Goal: Transaction & Acquisition: Purchase product/service

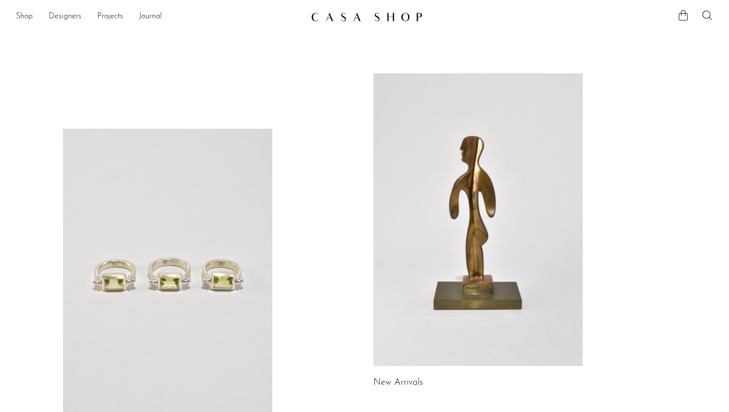
click at [23, 16] on link "Shop" at bounding box center [24, 16] width 17 height 13
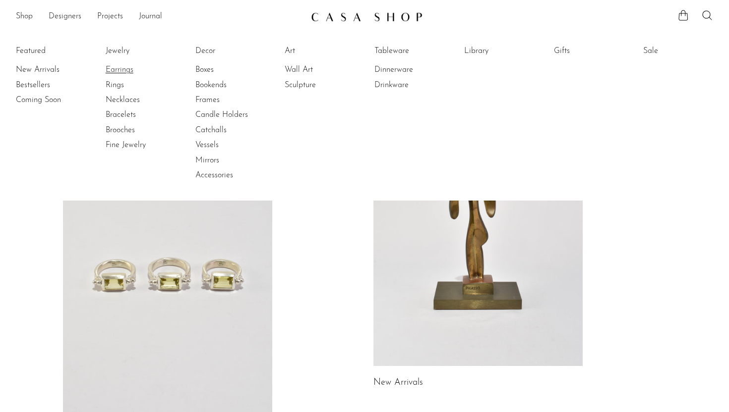
click at [127, 66] on link "Earrings" at bounding box center [143, 69] width 74 height 11
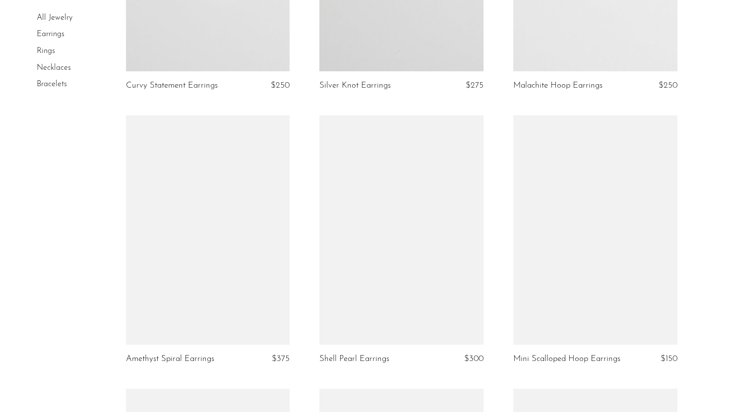
scroll to position [534, 0]
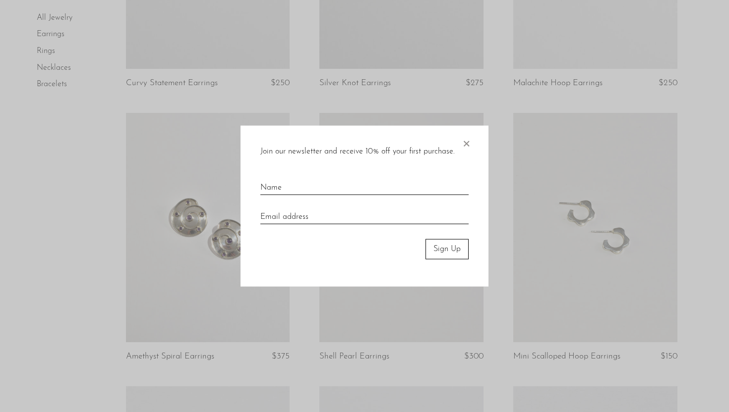
click at [462, 144] on span "×" at bounding box center [466, 142] width 10 height 32
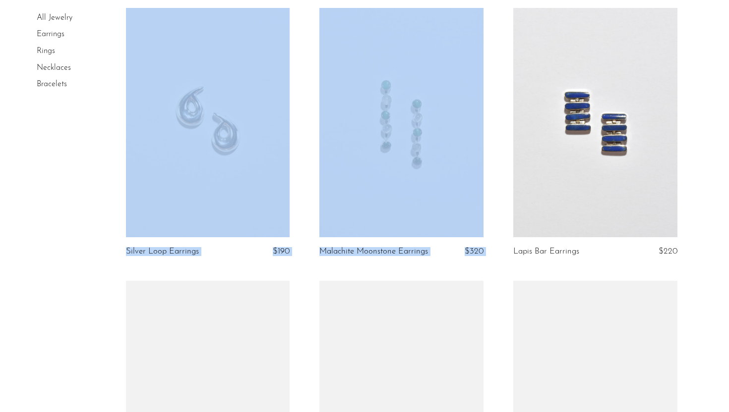
scroll to position [911, 0]
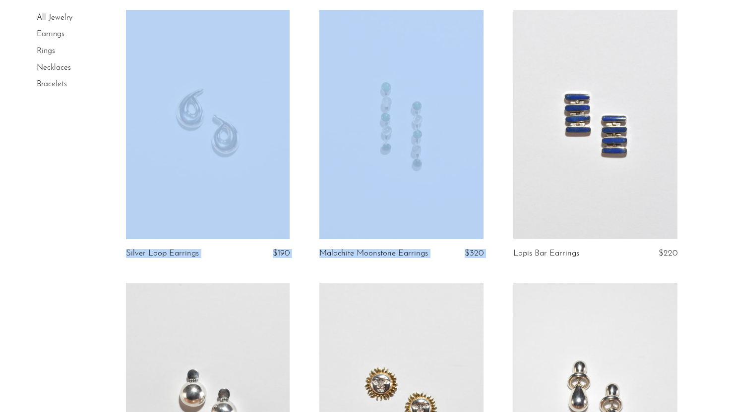
drag, startPoint x: 728, startPoint y: 88, endPoint x: 728, endPoint y: 119, distance: 31.2
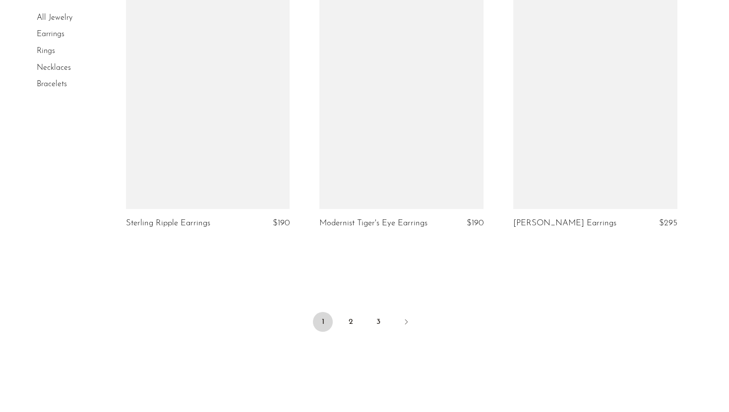
scroll to position [3162, 0]
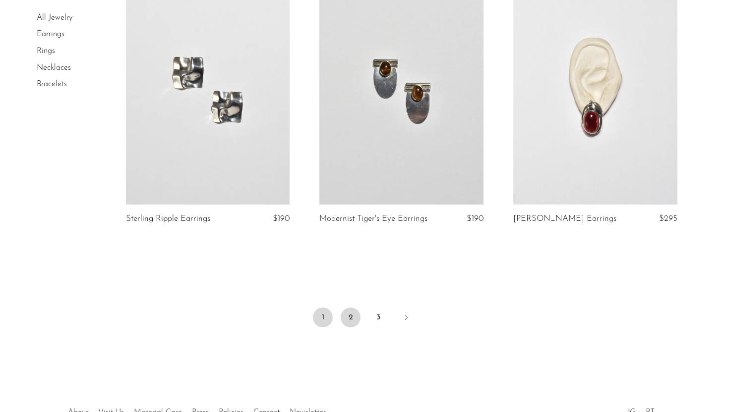
click at [353, 318] on link "2" at bounding box center [351, 318] width 20 height 20
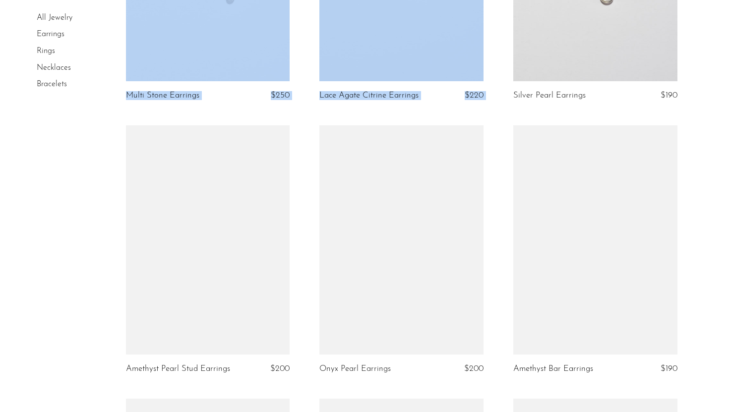
scroll to position [602, 0]
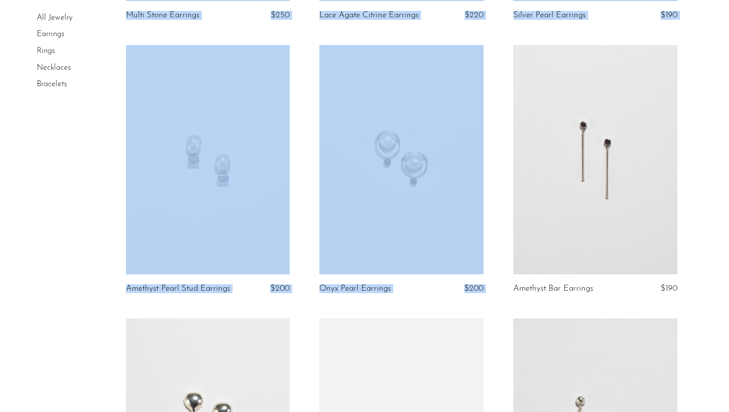
drag, startPoint x: 728, startPoint y: 24, endPoint x: 710, endPoint y: 85, distance: 63.1
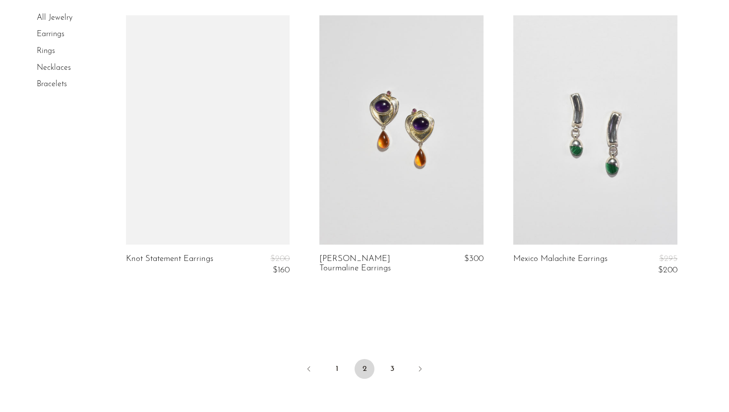
scroll to position [3192, 0]
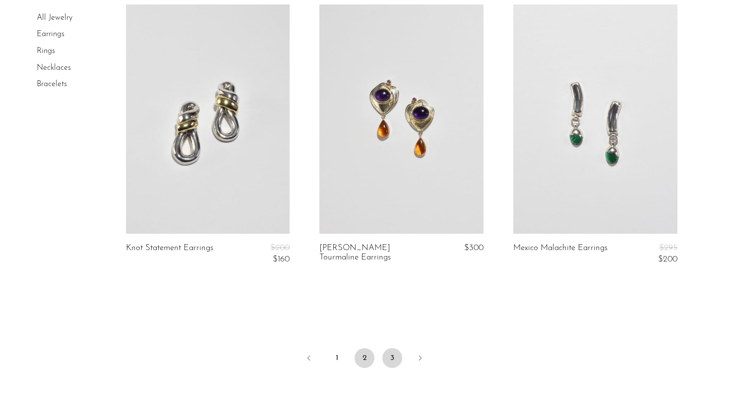
click at [395, 363] on link "3" at bounding box center [392, 359] width 20 height 20
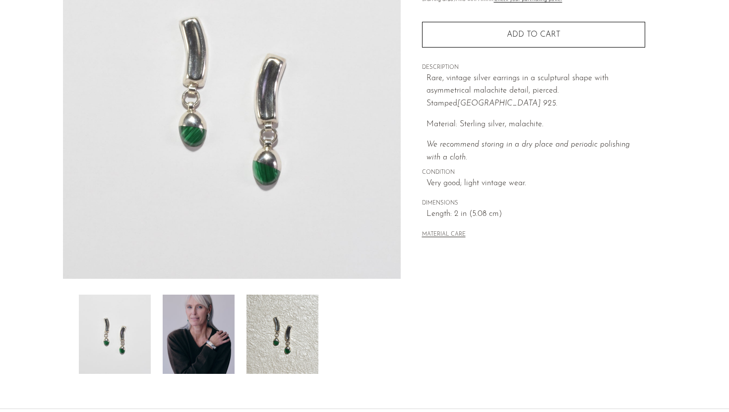
scroll to position [139, 0]
click at [198, 357] on img at bounding box center [199, 333] width 72 height 79
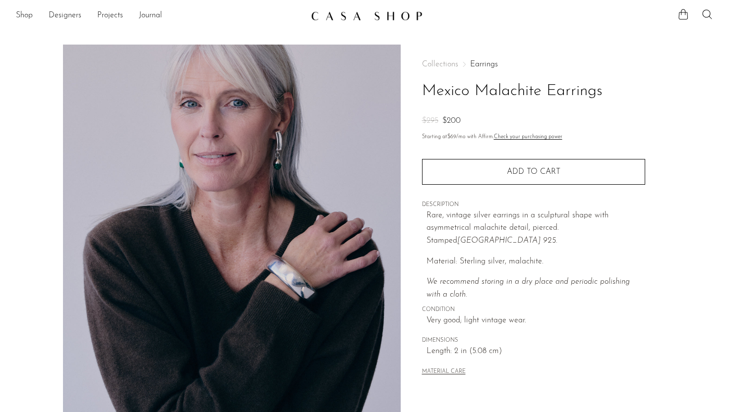
scroll to position [0, 0]
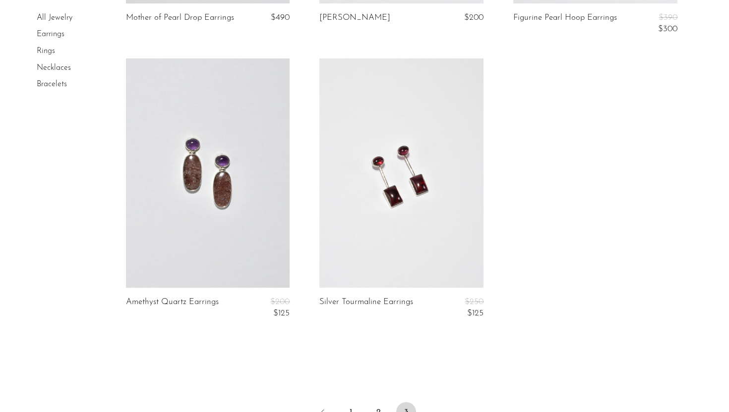
scroll to position [357, 0]
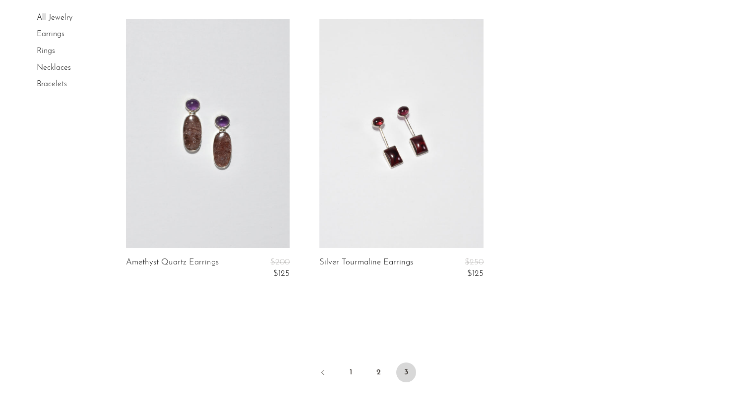
click at [693, 211] on section "All Jewelry Earrings Rings Necklaces Bracelets" at bounding box center [364, 19] width 729 height 570
click at [401, 170] on link at bounding box center [401, 134] width 164 height 230
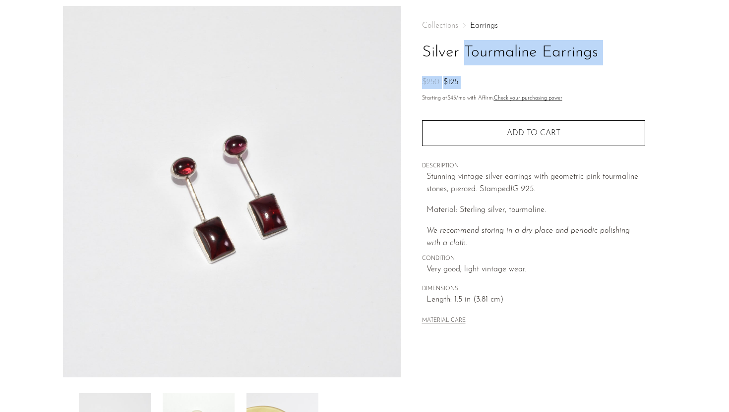
drag, startPoint x: 728, startPoint y: 34, endPoint x: 728, endPoint y: 93, distance: 59.0
click at [728, 93] on section "Silver Tourmaline Earrings $250 $125" at bounding box center [364, 239] width 729 height 467
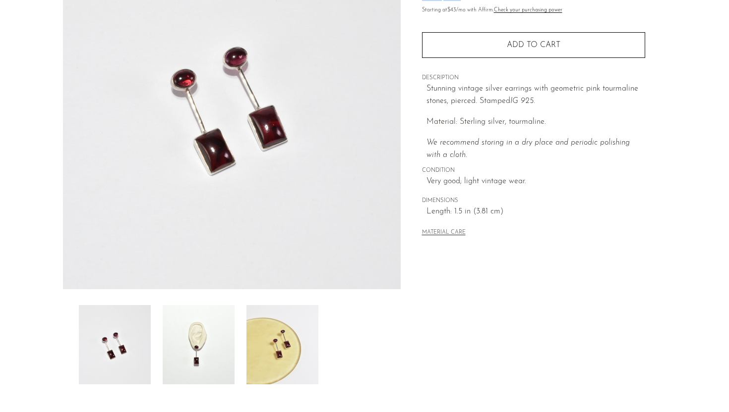
scroll to position [139, 0]
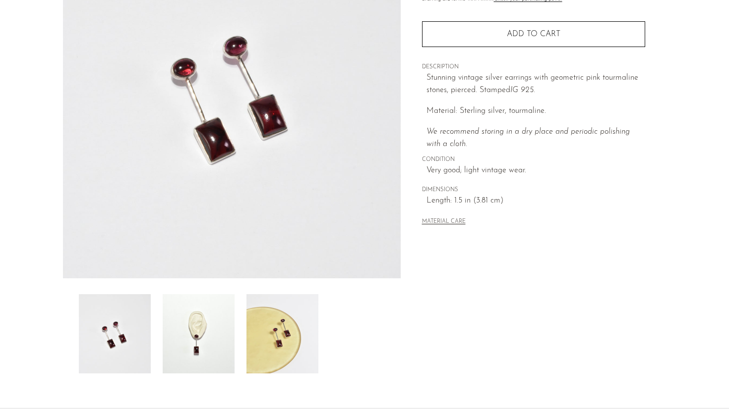
click at [201, 346] on img at bounding box center [199, 333] width 72 height 79
